Goal: Task Accomplishment & Management: Contribute content

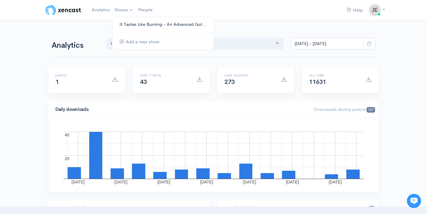
click at [125, 24] on link "It Tastes Like Burning - An Advanced Gol..." at bounding box center [162, 24] width 101 height 10
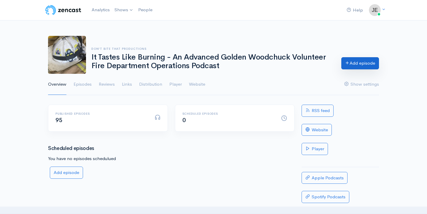
click at [350, 63] on link "Add episode" at bounding box center [360, 63] width 38 height 12
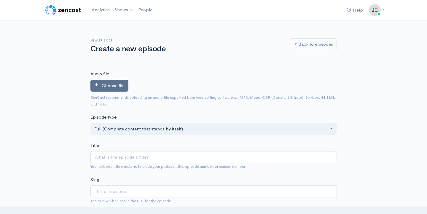
click at [109, 81] on label "Choose file" at bounding box center [109, 86] width 38 height 12
click at [0, 0] on input "Choose file" at bounding box center [0, 0] width 0 height 0
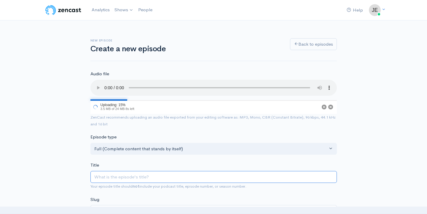
click at [125, 171] on input "Title" at bounding box center [213, 177] width 246 height 12
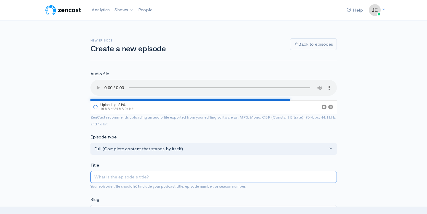
type input "M"
type input "m"
type input "Ma"
type input "ma"
type input "Mat"
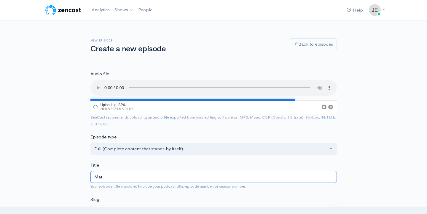
type input "mat"
type input "[PERSON_NAME]"
type input "matt"
type input "[PERSON_NAME]"
type input "matt-i"
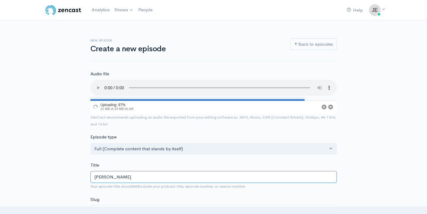
type input "[PERSON_NAME] is"
type input "matt-is"
type input "[PERSON_NAME] is s"
type input "matt-is-s"
type input "[PERSON_NAME] is si"
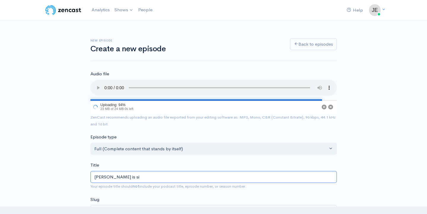
type input "matt-is-si"
type input "[PERSON_NAME] is sic"
type input "matt-is-sic"
type input "[PERSON_NAME] is sick"
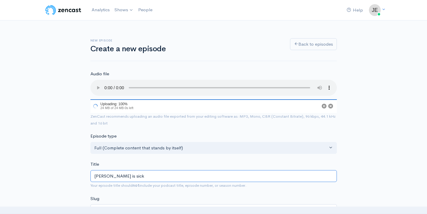
type input "matt-is-sick"
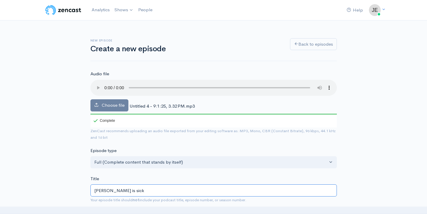
type input "[PERSON_NAME] is sick b"
type input "matt-is-sick-b"
type input "[PERSON_NAME] is sick bu"
type input "matt-is-sick-bu"
type input "[PERSON_NAME] is sick but"
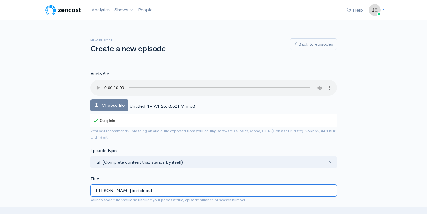
type input "matt-is-sick-but"
type input "[PERSON_NAME] is sick but h"
type input "matt-is-sick-but-h"
type input "[PERSON_NAME] is sick but he"
type input "matt-is-sick-but-he"
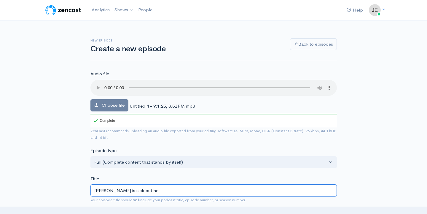
type input "[PERSON_NAME] is sick but he t"
type input "matt-is-sick-but-he-t"
type input "[PERSON_NAME] is sick but he tr"
type input "matt-is-sick-but-he-tr"
type input "[PERSON_NAME] is sick but he tri"
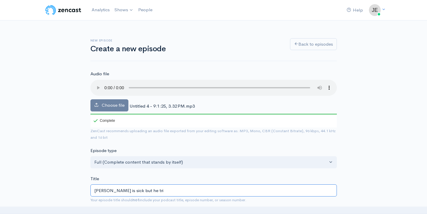
type input "matt-is-sick-but-he-tri"
type input "[PERSON_NAME] is sick but he trie"
type input "matt-is-sick-but-he-trie"
type input "[PERSON_NAME] is sick but he tried"
type input "matt-is-sick-but-he-tried"
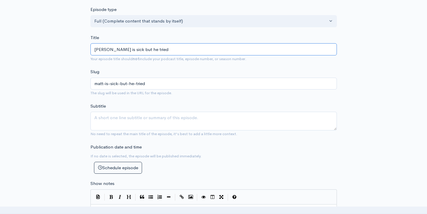
scroll to position [149, 0]
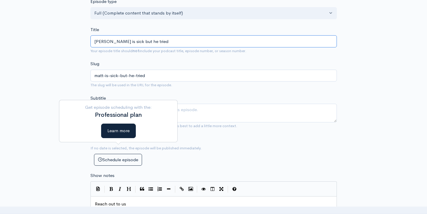
type input "[PERSON_NAME] is sick but he tried"
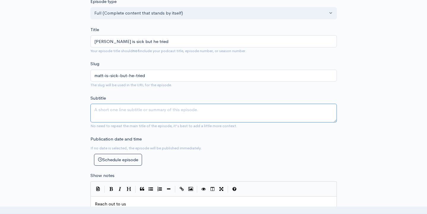
click at [196, 105] on textarea "Subtitle" at bounding box center [213, 113] width 246 height 19
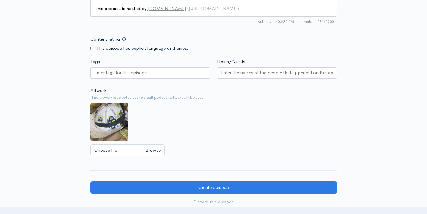
scroll to position [458, 0]
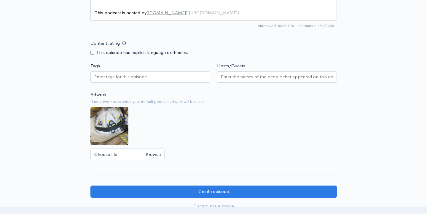
type textarea "we tried to put something out its garbage"
click at [192, 71] on div at bounding box center [150, 76] width 120 height 11
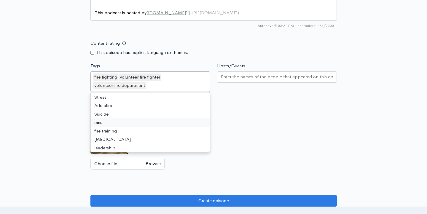
scroll to position [60, 0]
click at [244, 74] on input "Hosts/Guests" at bounding box center [277, 77] width 112 height 7
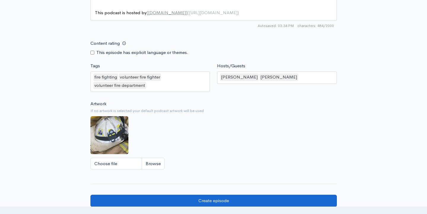
click at [222, 195] on input "Create episode" at bounding box center [213, 201] width 246 height 12
